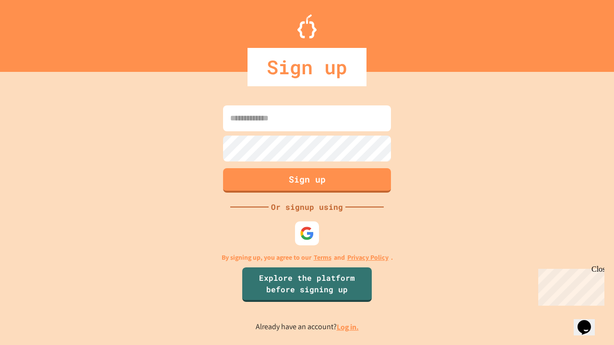
click at [348, 327] on link "Log in." at bounding box center [348, 327] width 22 height 10
